Goal: Task Accomplishment & Management: Use online tool/utility

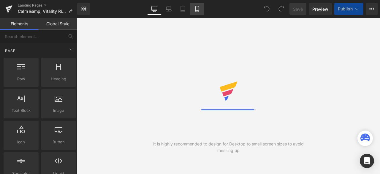
click at [199, 7] on icon at bounding box center [197, 9] width 6 height 6
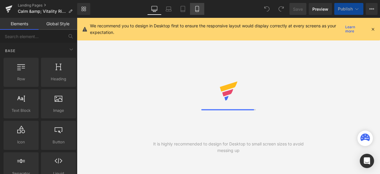
click at [197, 7] on icon at bounding box center [197, 9] width 6 height 6
click at [197, 8] on icon at bounding box center [197, 9] width 6 height 6
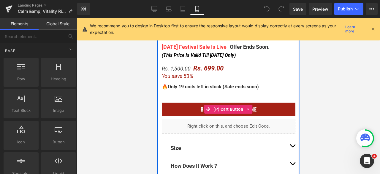
scroll to position [327, 0]
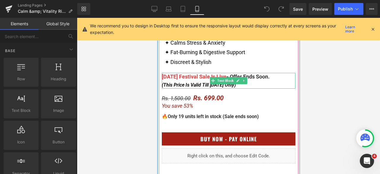
click at [236, 85] on div "(This Price Is Valid Till Sunday Only)" at bounding box center [229, 85] width 134 height 8
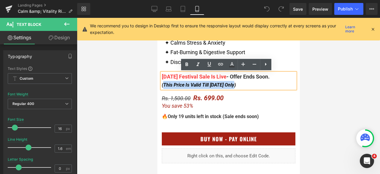
drag, startPoint x: 233, startPoint y: 84, endPoint x: 161, endPoint y: 85, distance: 71.9
click at [162, 85] on span "(This Price Is Valid Till Sunday Only)" at bounding box center [199, 85] width 74 height 6
click at [223, 86] on span "(This Price Is Valid Till Sunday Only)" at bounding box center [199, 85] width 74 height 6
drag, startPoint x: 199, startPoint y: 84, endPoint x: 222, endPoint y: 85, distance: 22.9
click at [222, 85] on span "(This Price Is Valid Till Sunday Only)" at bounding box center [199, 85] width 74 height 6
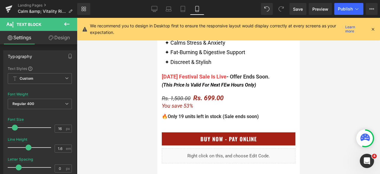
click at [335, 71] on div at bounding box center [228, 96] width 303 height 156
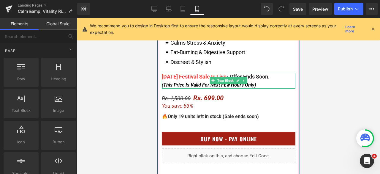
click at [226, 85] on span "(This Price Is Valid For Next FEw Hours Only)" at bounding box center [209, 85] width 94 height 6
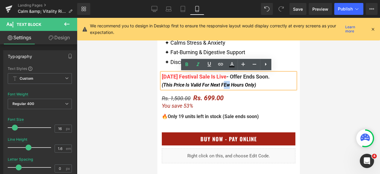
drag, startPoint x: 226, startPoint y: 84, endPoint x: 221, endPoint y: 83, distance: 4.8
click at [221, 83] on span "(This Price Is Valid For Next FEw Hours Only)" at bounding box center [209, 85] width 94 height 6
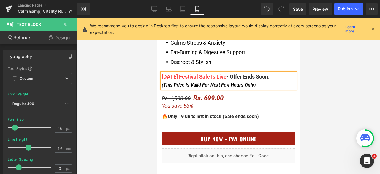
click at [324, 73] on div at bounding box center [228, 96] width 303 height 156
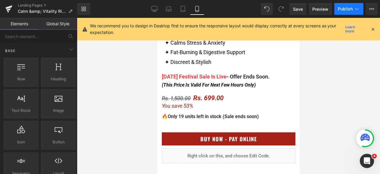
click at [347, 10] on span "Publish" at bounding box center [345, 9] width 15 height 5
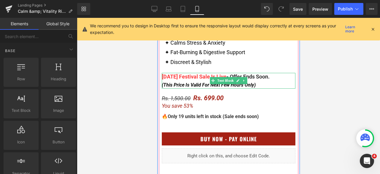
click at [265, 83] on div "(This Price Is Valid For Next Few Hours Only)" at bounding box center [229, 85] width 134 height 8
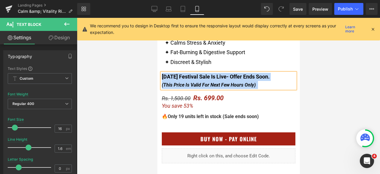
copy div "Navratri Festival Sale Is Live - Offer Ends Soon. (This Price Is Valid For Next…"
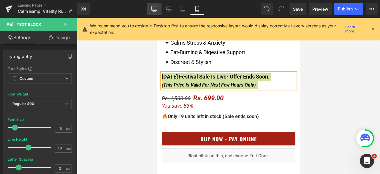
click at [159, 12] on link "Desktop" at bounding box center [154, 9] width 14 height 12
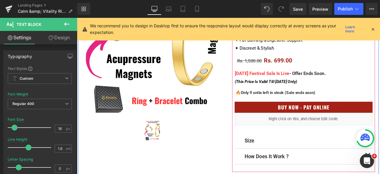
scroll to position [149, 0]
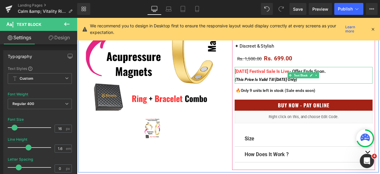
click at [336, 85] on span "Text Block" at bounding box center [342, 85] width 19 height 7
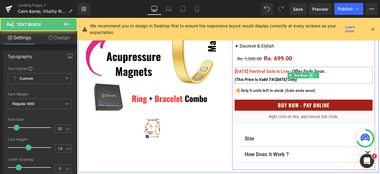
click at [353, 85] on icon at bounding box center [354, 86] width 3 height 4
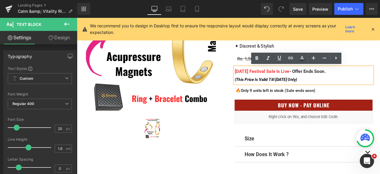
click at [349, 92] on div "(This Price Is Valid Till Sunday Only)" at bounding box center [345, 91] width 163 height 10
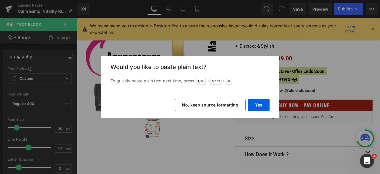
click at [207, 105] on button "No, keep source formatting" at bounding box center [210, 105] width 71 height 12
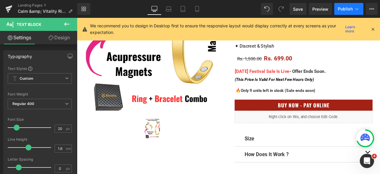
click at [341, 3] on button "Publish" at bounding box center [349, 9] width 29 height 12
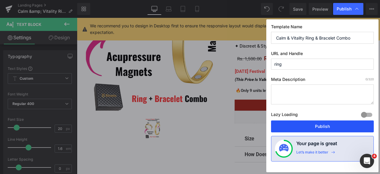
click at [317, 124] on button "Publish" at bounding box center [322, 126] width 103 height 12
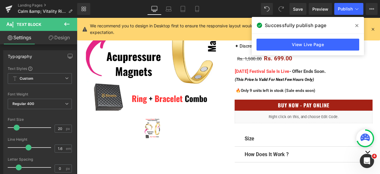
click at [221, 6] on div "Library Desktop Desktop Laptop Tablet Mobile Save Preview Publish Scheduled Vie…" at bounding box center [228, 9] width 303 height 12
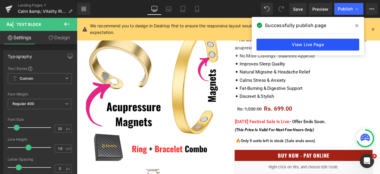
scroll to position [89, 0]
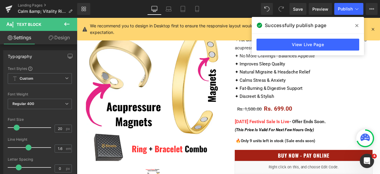
click at [356, 26] on icon at bounding box center [357, 25] width 3 height 5
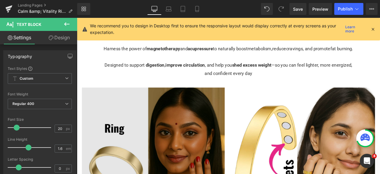
scroll to position [1129, 0]
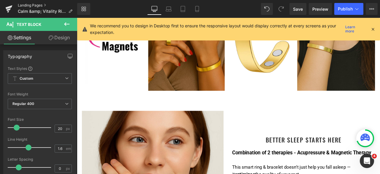
click at [37, 6] on link "Landing Pages" at bounding box center [47, 5] width 59 height 5
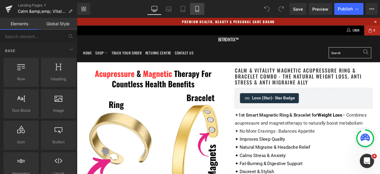
click at [198, 7] on icon at bounding box center [197, 9] width 6 height 6
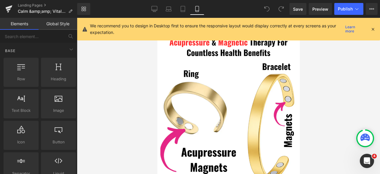
click at [373, 28] on icon at bounding box center [373, 28] width 5 height 5
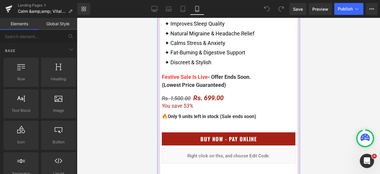
scroll to position [327, 0]
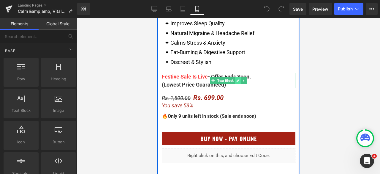
click at [236, 81] on icon at bounding box center [237, 81] width 3 height 4
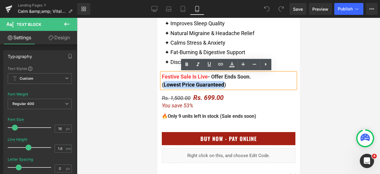
drag, startPoint x: 222, startPoint y: 85, endPoint x: 162, endPoint y: 84, distance: 60.3
click at [162, 84] on span "(Lowest Price Guaranteed)" at bounding box center [194, 84] width 64 height 6
click at [193, 83] on span "(Lowest Price Guaranteed)" at bounding box center [194, 84] width 64 height 6
drag, startPoint x: 223, startPoint y: 85, endPoint x: 162, endPoint y: 82, distance: 61.0
click at [162, 82] on span "(Lowest Price Guaranteed)" at bounding box center [194, 84] width 64 height 6
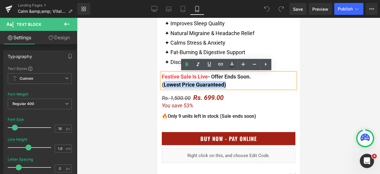
click at [245, 85] on div "(Lowest Price Guaranteed)" at bounding box center [229, 85] width 134 height 8
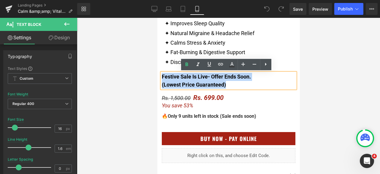
drag, startPoint x: 245, startPoint y: 85, endPoint x: 140, endPoint y: 75, distance: 105.4
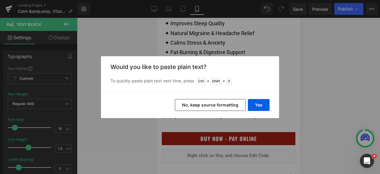
click at [194, 101] on button "No, keep source formatting" at bounding box center [210, 105] width 71 height 12
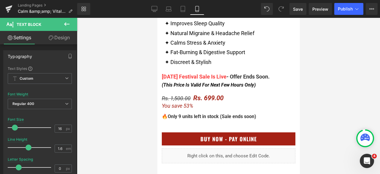
click at [326, 66] on div at bounding box center [228, 96] width 303 height 156
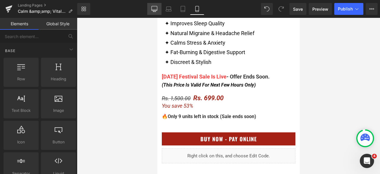
click at [156, 10] on icon at bounding box center [155, 9] width 6 height 6
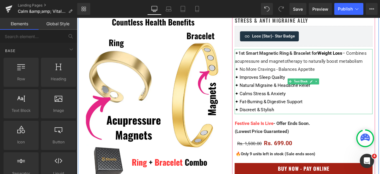
scroll to position [82, 0]
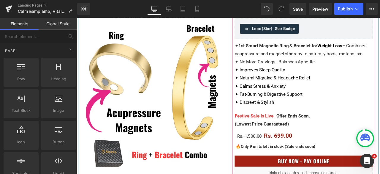
click at [339, 143] on div "(Lowest Price Guaranteed)" at bounding box center [345, 144] width 163 height 10
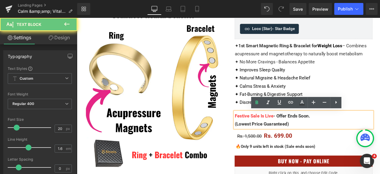
click at [341, 141] on div "(Lowest Price Guaranteed)" at bounding box center [345, 144] width 163 height 10
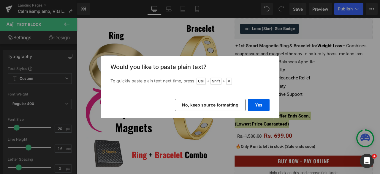
click at [226, 105] on button "No, keep source formatting" at bounding box center [210, 105] width 71 height 12
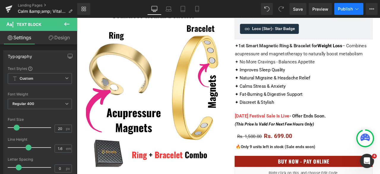
click at [347, 12] on button "Publish" at bounding box center [349, 9] width 29 height 12
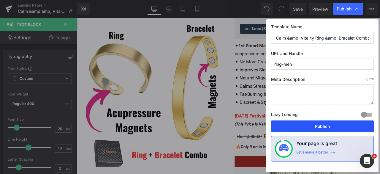
drag, startPoint x: 324, startPoint y: 125, endPoint x: 182, endPoint y: 24, distance: 174.3
click at [324, 125] on button "Publish" at bounding box center [322, 126] width 103 height 12
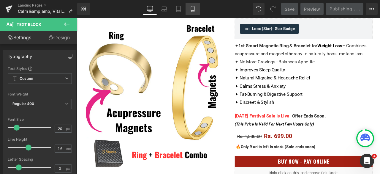
click at [194, 7] on icon at bounding box center [193, 9] width 6 height 6
drag, startPoint x: 191, startPoint y: 10, endPoint x: 144, endPoint y: 2, distance: 47.8
click at [191, 10] on icon at bounding box center [193, 9] width 6 height 6
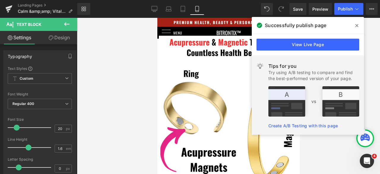
click at [358, 26] on icon at bounding box center [357, 25] width 3 height 5
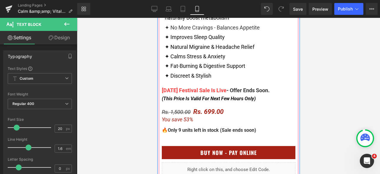
scroll to position [327, 0]
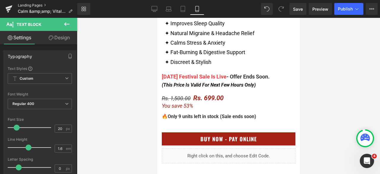
click at [36, 4] on link "Landing Pages" at bounding box center [47, 5] width 59 height 5
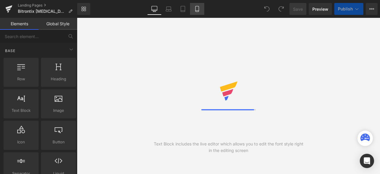
click at [198, 11] on icon at bounding box center [197, 9] width 6 height 6
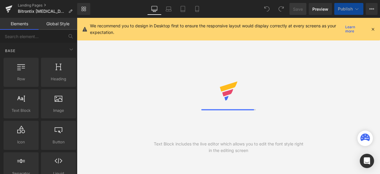
click at [197, 9] on icon at bounding box center [197, 9] width 6 height 6
click at [374, 29] on icon at bounding box center [373, 28] width 5 height 5
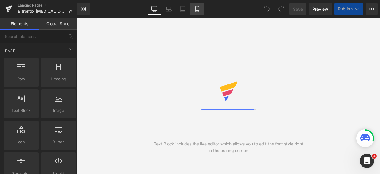
click at [197, 8] on icon at bounding box center [197, 9] width 6 height 6
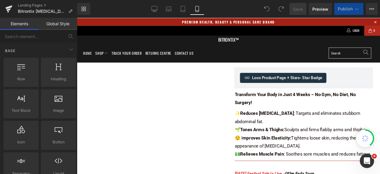
click at [197, 8] on icon at bounding box center [197, 9] width 6 height 6
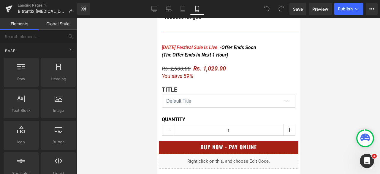
scroll to position [346, 0]
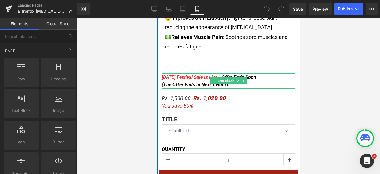
click at [267, 75] on div "Navratri Festival Sale Is Live - Offer Ends Soon (The Offer Ends In Next 1 Hour)" at bounding box center [229, 80] width 134 height 15
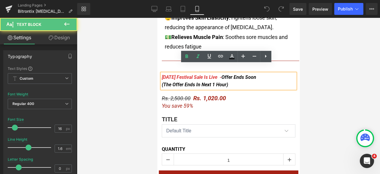
click at [198, 76] on span "Offer Ends Soon (The Offer Ends In Next 1 Hour)" at bounding box center [209, 80] width 94 height 13
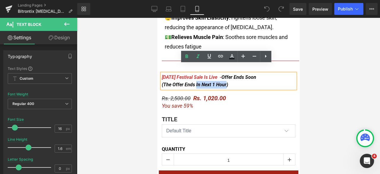
drag, startPoint x: 193, startPoint y: 74, endPoint x: 222, endPoint y: 77, distance: 29.3
click at [222, 77] on span "Offer Ends Soon (The Offer Ends In Next 1 Hour)" at bounding box center [209, 80] width 94 height 13
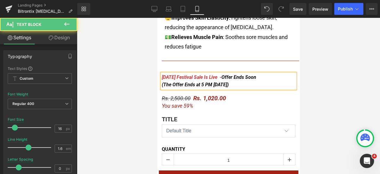
click at [236, 77] on div "Navratri Festival Sale Is Live - Offer Ends Soon (The Offer Ends at 5 PM today)" at bounding box center [229, 80] width 134 height 15
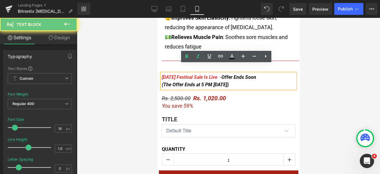
click at [248, 75] on div "Navratri Festival Sale Is Live - Offer Ends Soon (The Offer Ends at 5 PM today)" at bounding box center [229, 80] width 134 height 15
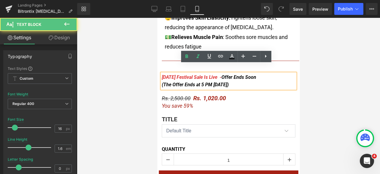
click at [251, 76] on div "Navratri Festival Sale Is Live - Offer Ends Soon (The Offer Ends at 5 PM today)" at bounding box center [229, 80] width 134 height 15
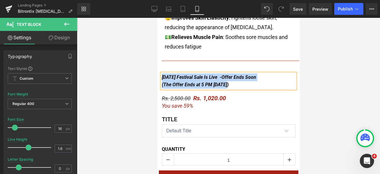
copy icon "Navratri Festival Sale Is Live - Offer Ends Soon (The Offer Ends at 5 PM today)"
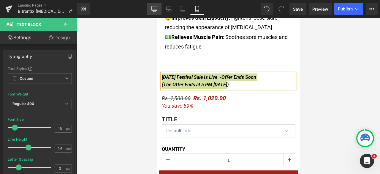
click at [154, 12] on icon at bounding box center [154, 12] width 3 height 0
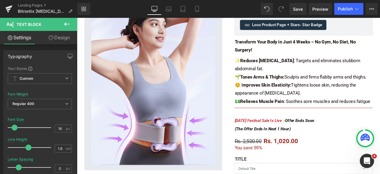
scroll to position [89, 0]
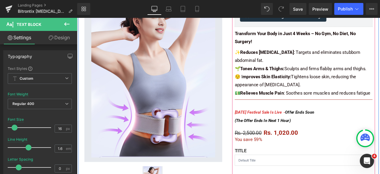
click at [327, 138] on span at bounding box center [330, 134] width 6 height 7
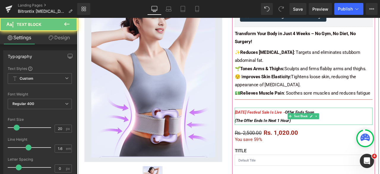
click at [335, 140] on div "Navratri Festival Sale Is Live - Offer Ends Soon (The Offer Ends In Next 1 Hour)" at bounding box center [345, 134] width 163 height 20
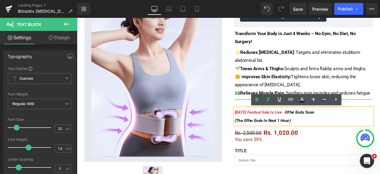
click at [338, 136] on div "Navratri Festival Sale Is Live - Offer Ends Soon (The Offer Ends In Next 1 Hour)" at bounding box center [345, 134] width 163 height 20
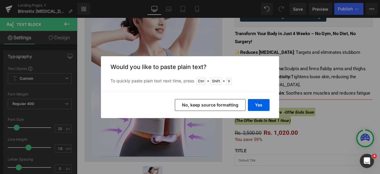
click at [216, 104] on button "No, keep source formatting" at bounding box center [210, 105] width 71 height 12
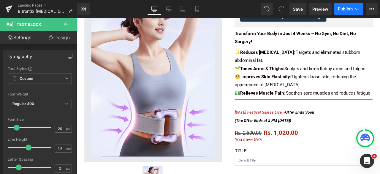
click at [346, 7] on span "Publish" at bounding box center [345, 9] width 15 height 5
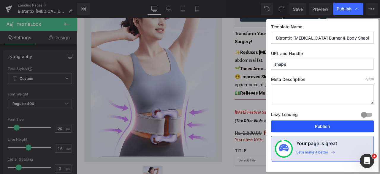
click at [320, 126] on button "Publish" at bounding box center [322, 126] width 103 height 12
